Goal: Task Accomplishment & Management: Use online tool/utility

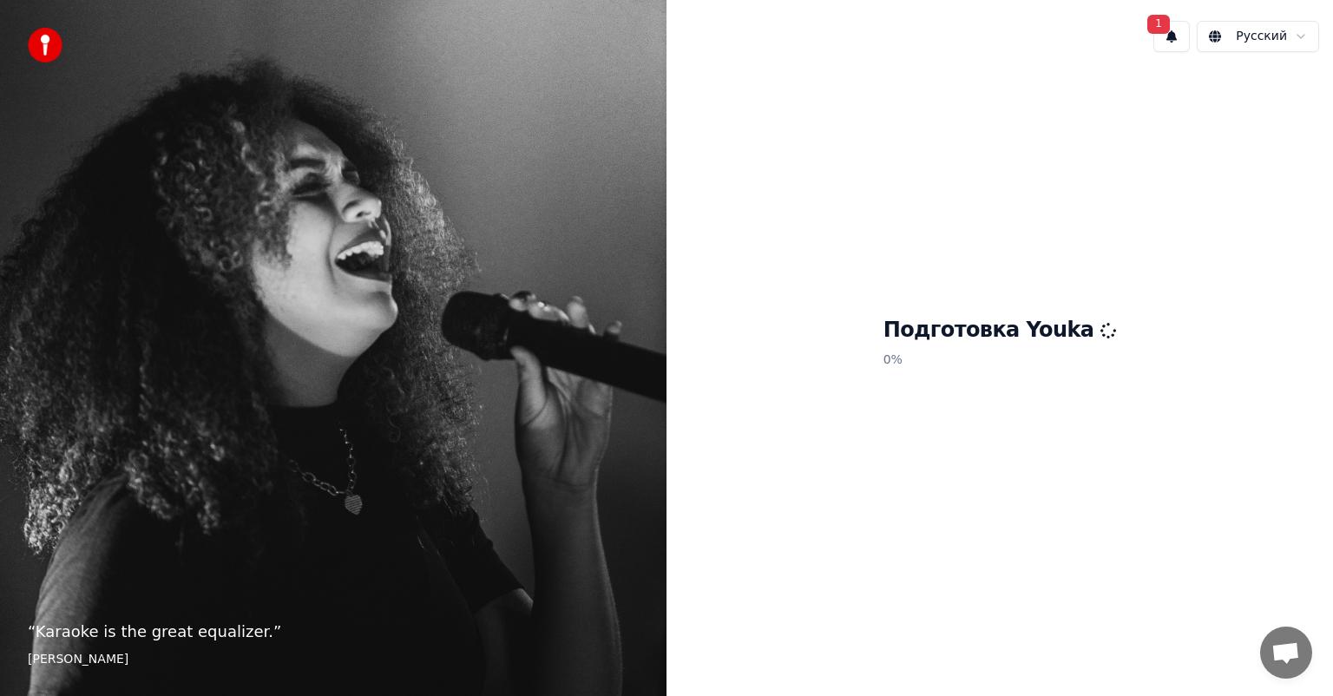
click at [1175, 41] on button "1" at bounding box center [1171, 36] width 36 height 31
click at [1281, 97] on button "Обновить" at bounding box center [1287, 91] width 91 height 31
